Goal: Information Seeking & Learning: Understand process/instructions

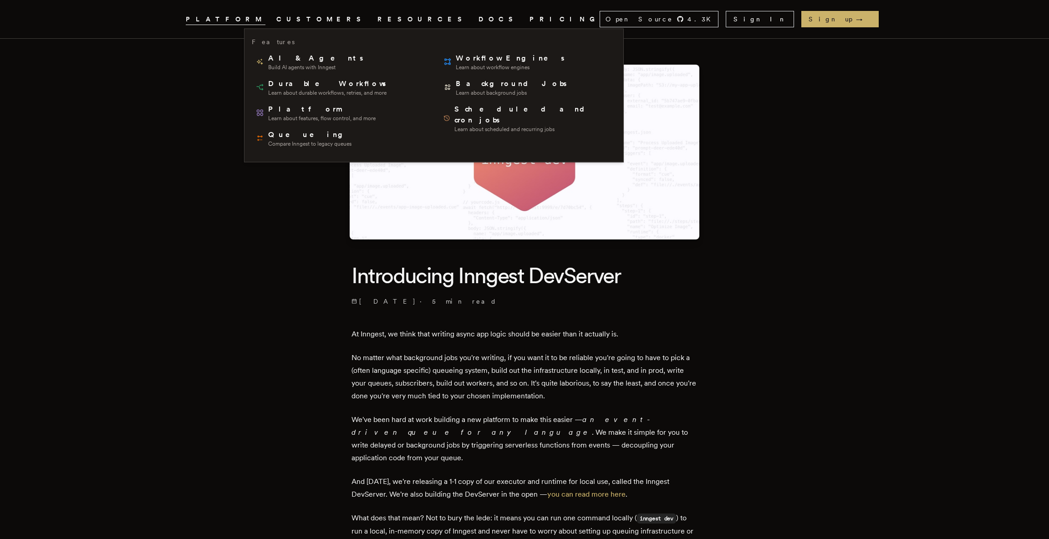
click at [265, 17] on span "PLATFORM" at bounding box center [226, 19] width 80 height 11
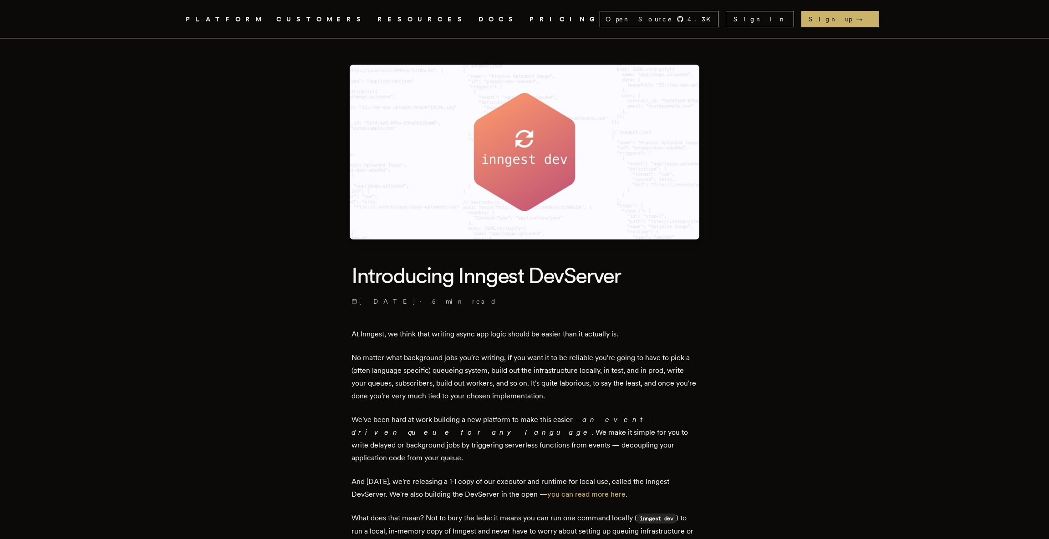
click at [265, 17] on span "PLATFORM" at bounding box center [226, 19] width 80 height 11
click at [478, 19] on link "DOCS" at bounding box center [498, 19] width 40 height 11
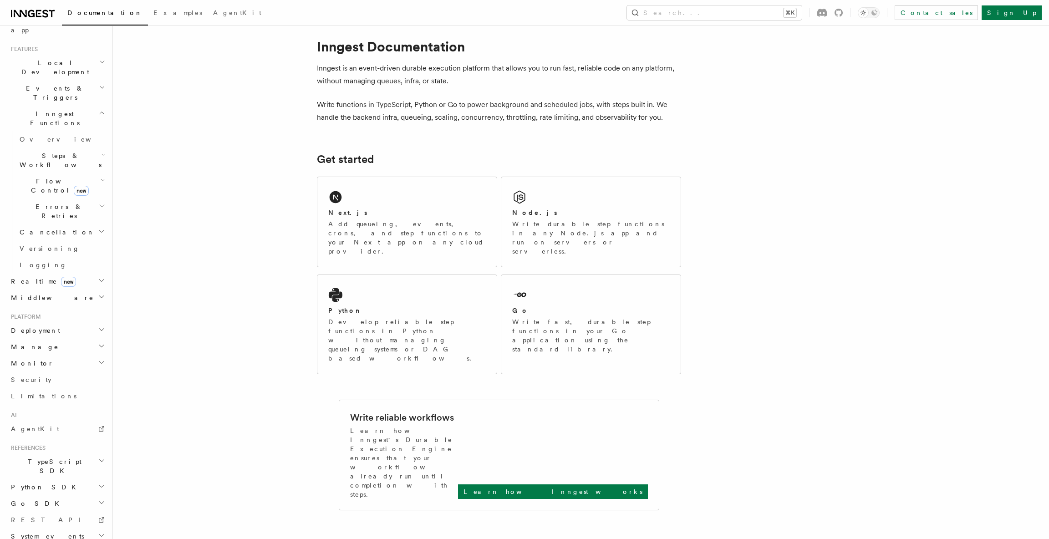
scroll to position [189, 0]
click at [59, 319] on h2 "Deployment" at bounding box center [57, 327] width 100 height 16
click at [48, 498] on span "Self hosting" at bounding box center [53, 501] width 67 height 7
